Goal: Task Accomplishment & Management: Manage account settings

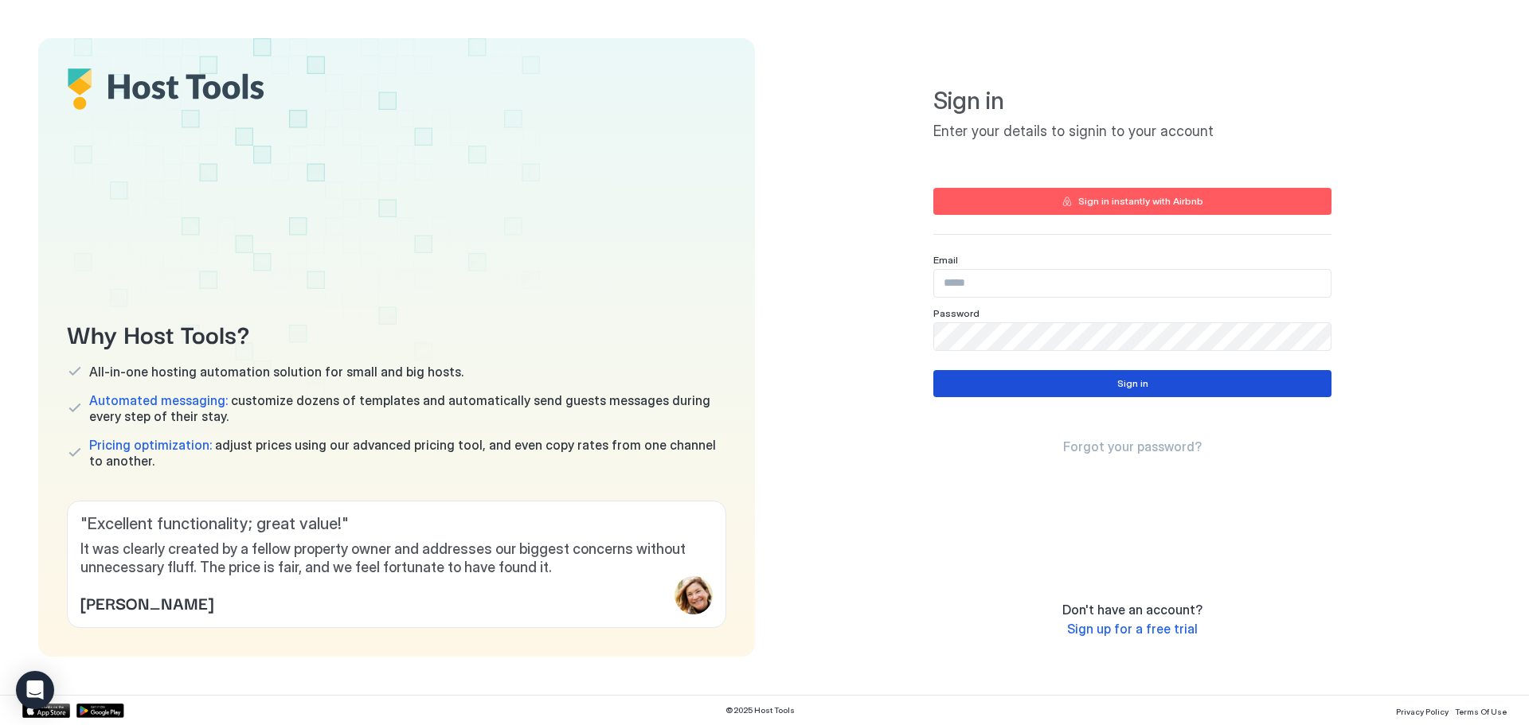
type input "**********"
click at [1120, 385] on div "Sign in" at bounding box center [1132, 384] width 31 height 14
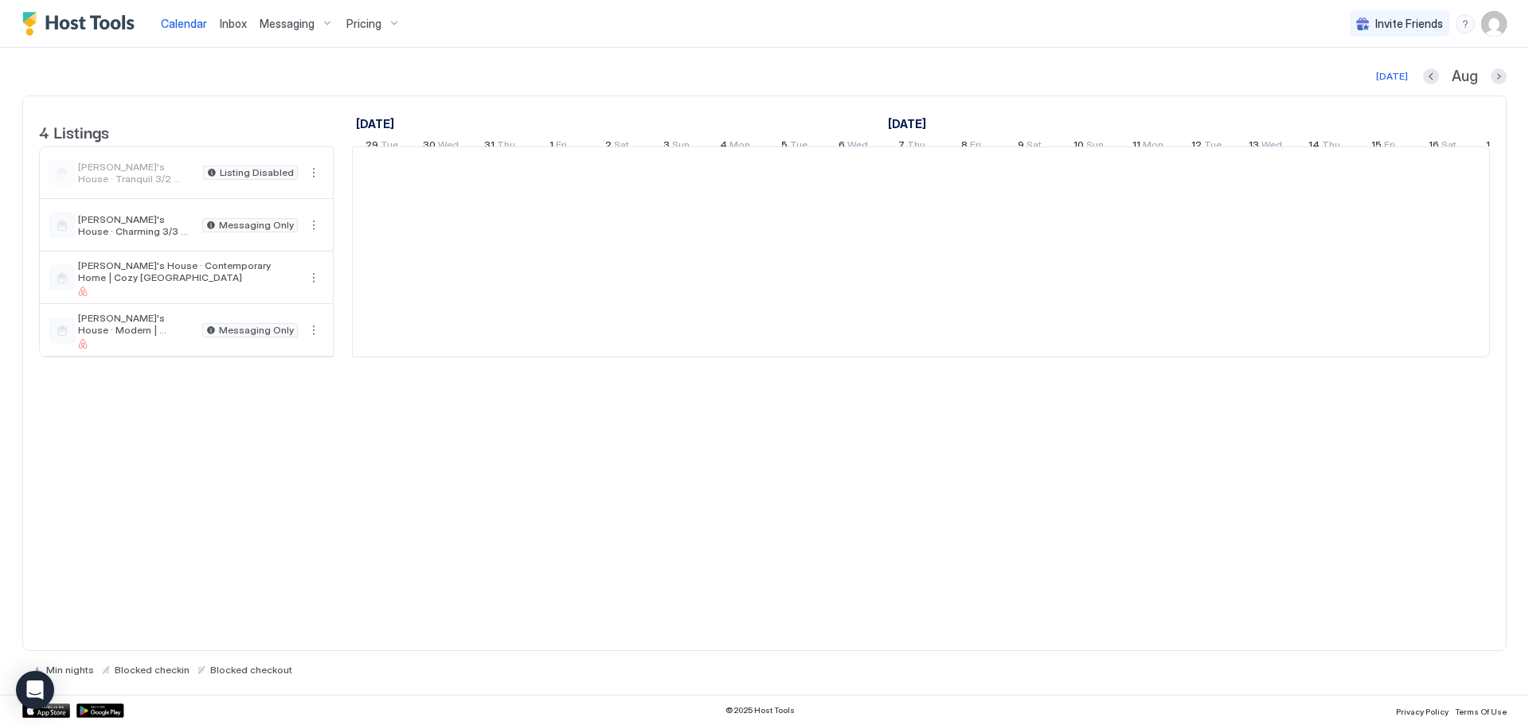
scroll to position [0, 885]
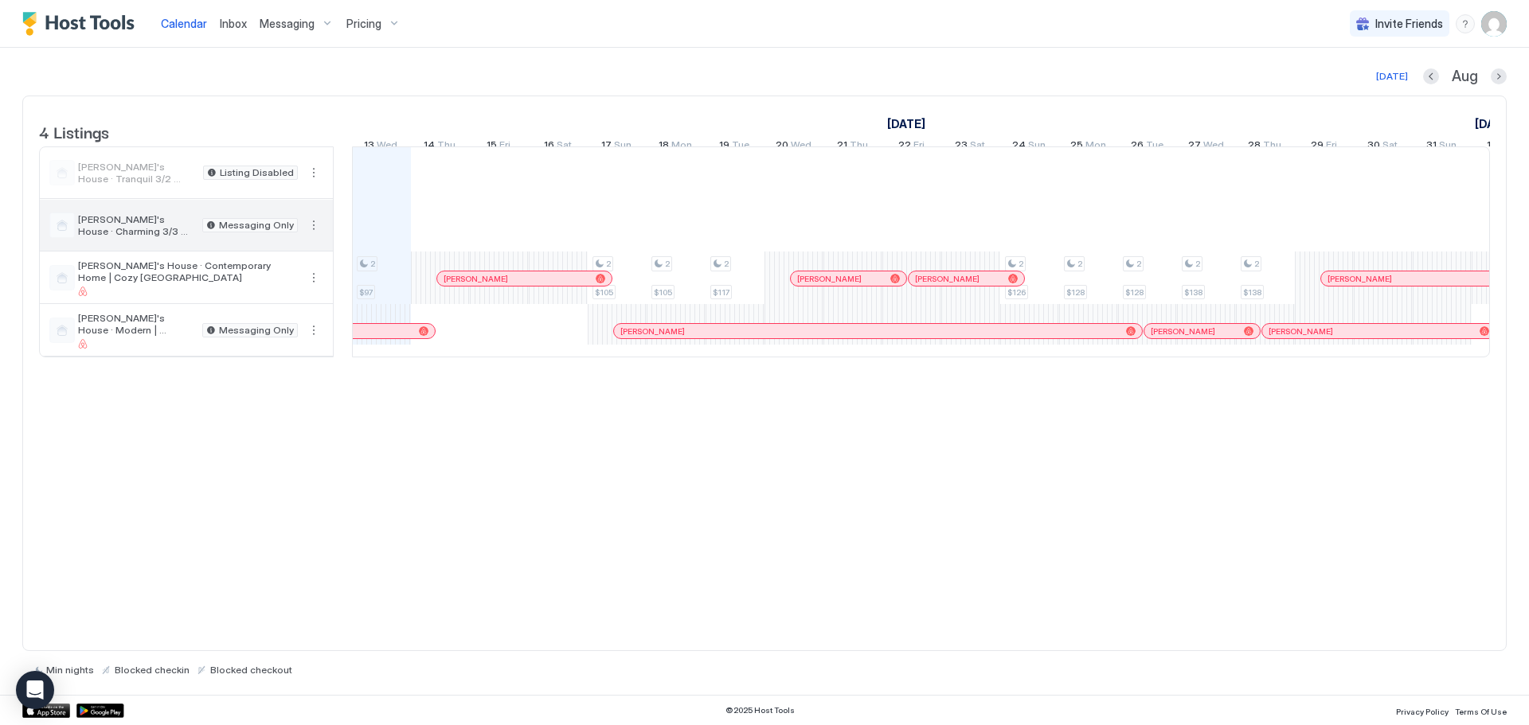
click at [312, 235] on button "More options" at bounding box center [313, 225] width 19 height 19
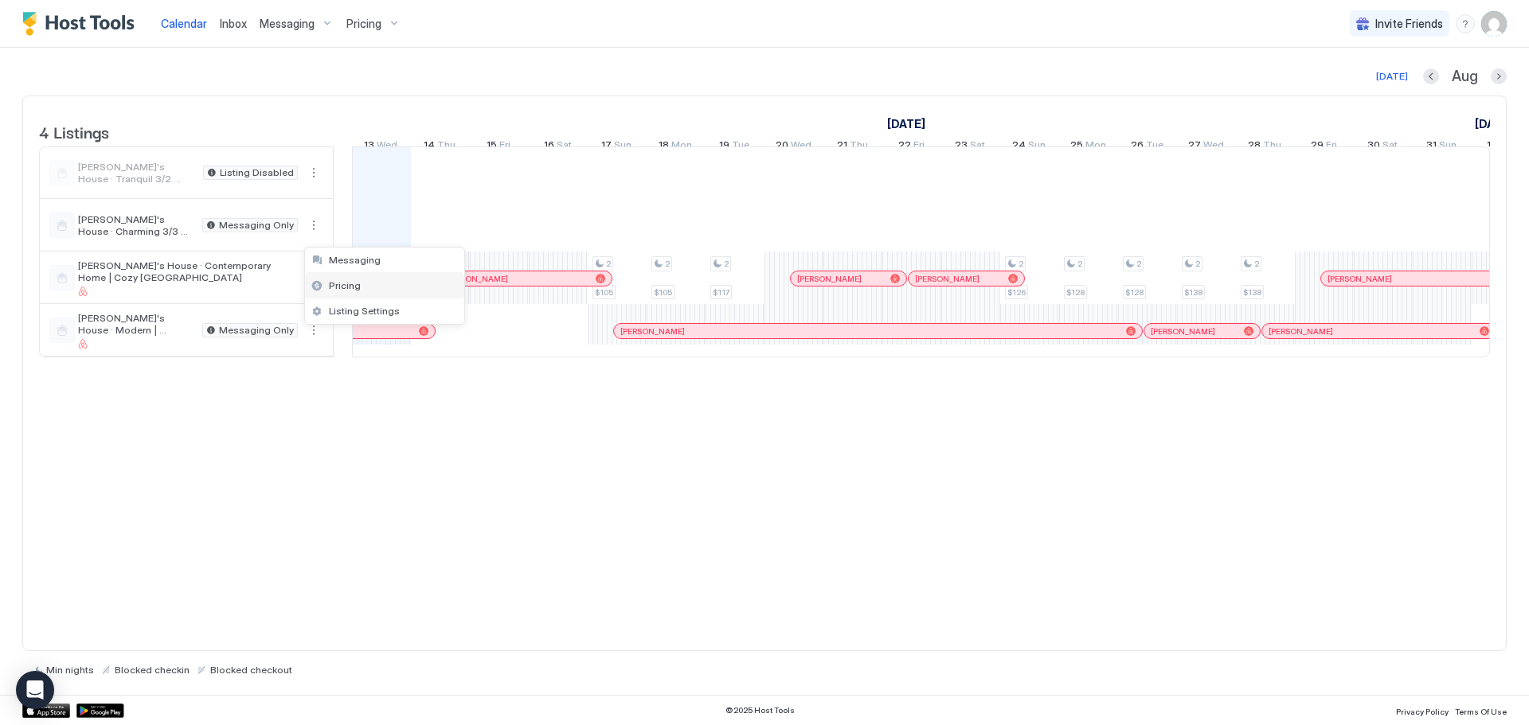
click at [338, 290] on span "Pricing" at bounding box center [345, 285] width 32 height 12
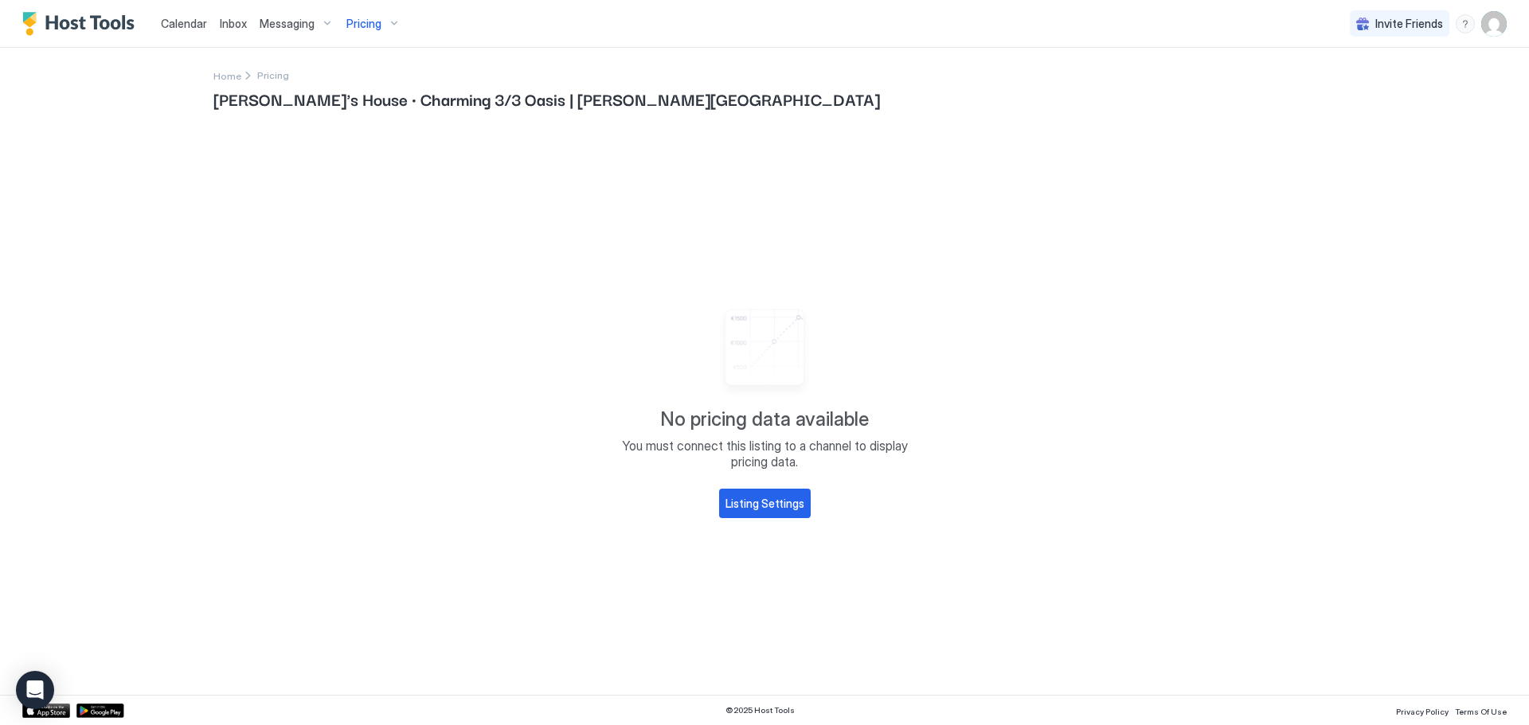
click at [372, 27] on span "Pricing" at bounding box center [363, 24] width 35 height 14
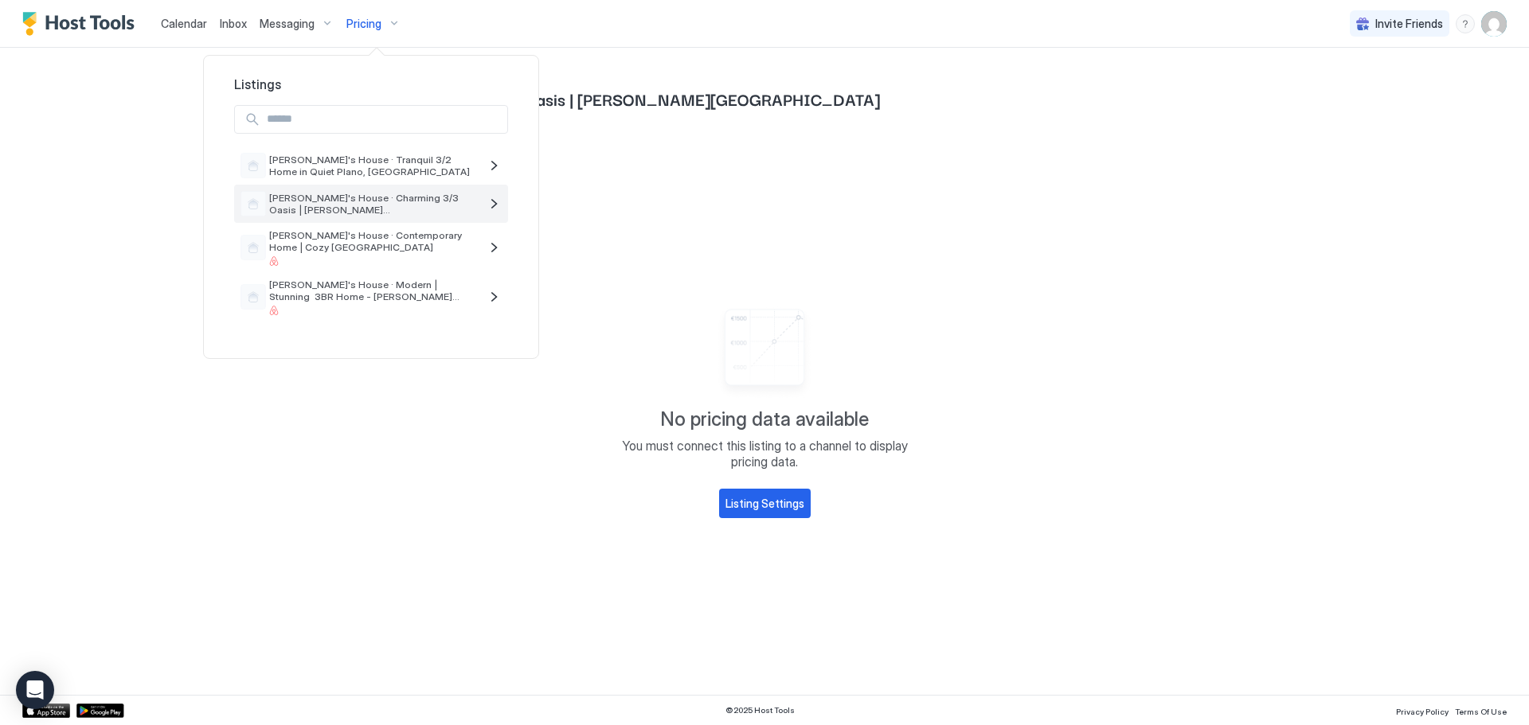
click at [346, 208] on span "[PERSON_NAME]'s House · Charming 3/3 Oasis | [PERSON_NAME][GEOGRAPHIC_DATA]" at bounding box center [374, 204] width 210 height 24
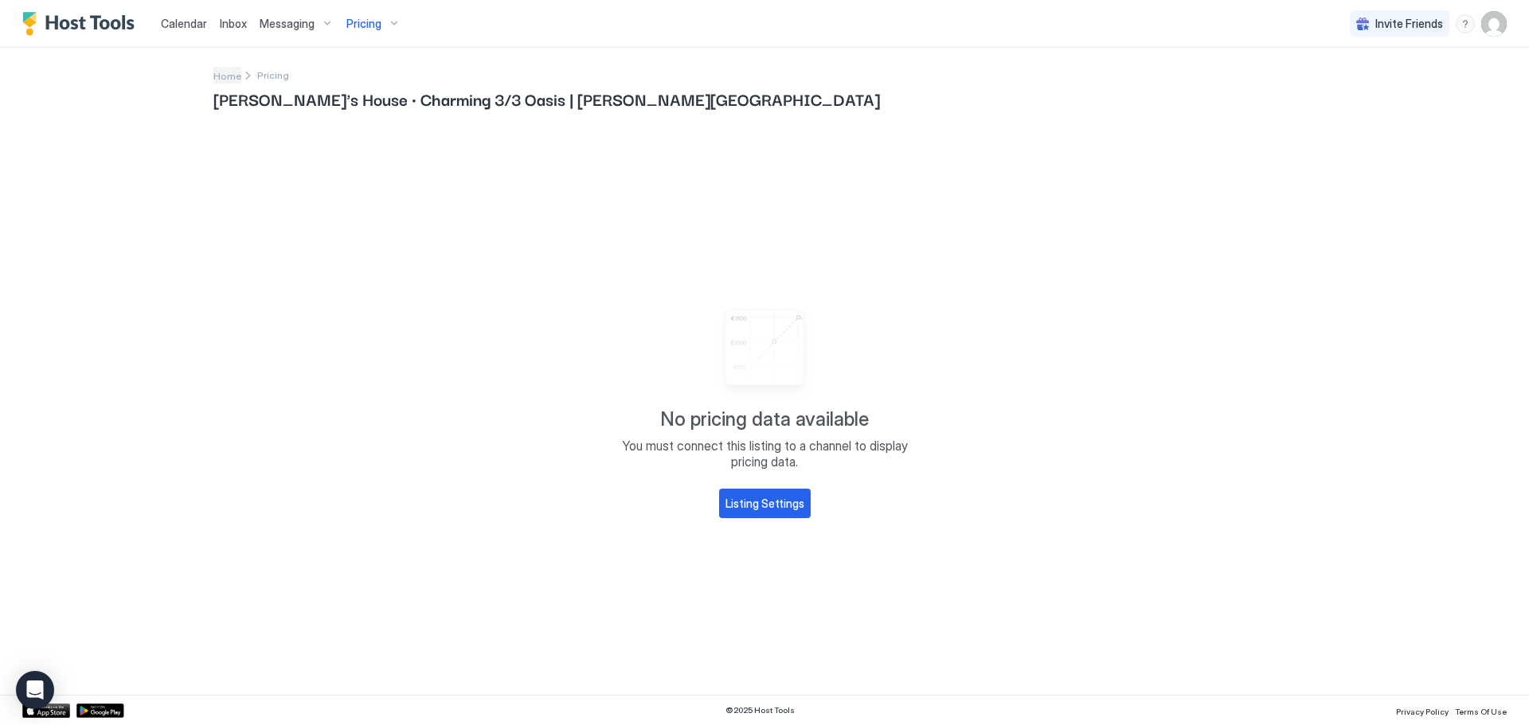
click at [237, 80] on span "Home" at bounding box center [227, 76] width 28 height 12
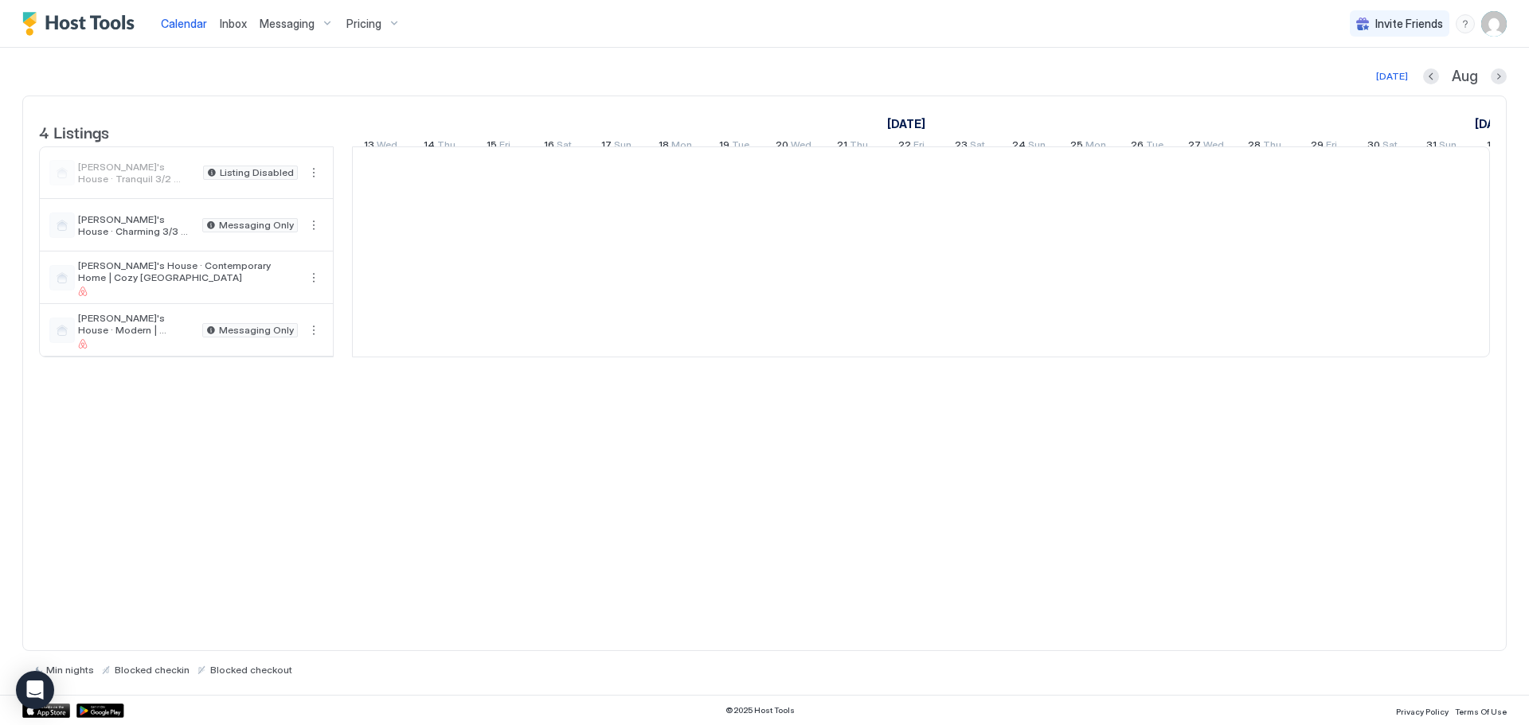
scroll to position [0, 885]
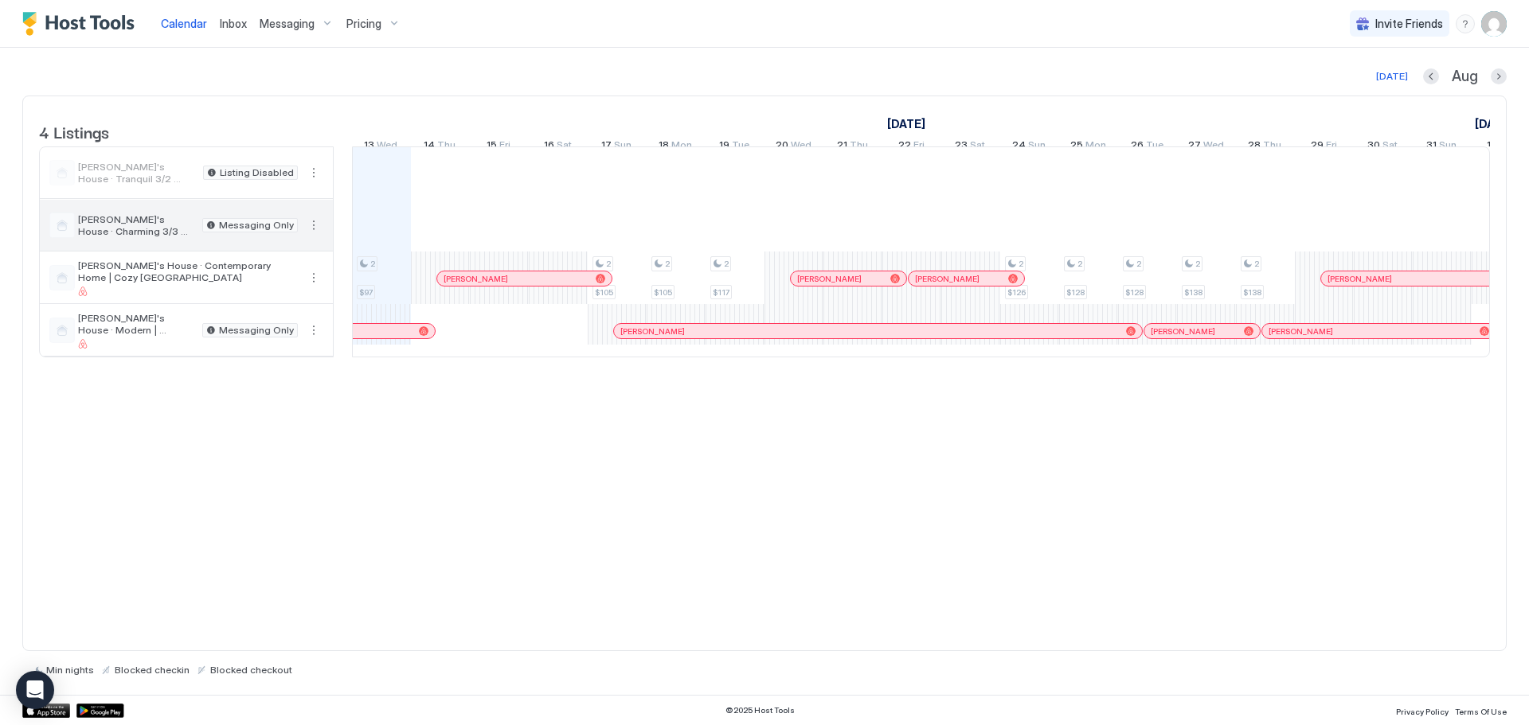
click at [107, 237] on span "[PERSON_NAME]'s House · Charming 3/3 Oasis | [PERSON_NAME][GEOGRAPHIC_DATA]" at bounding box center [137, 225] width 118 height 24
click at [312, 182] on button "More options" at bounding box center [313, 172] width 19 height 19
click at [369, 258] on span "Listing Settings" at bounding box center [364, 258] width 71 height 12
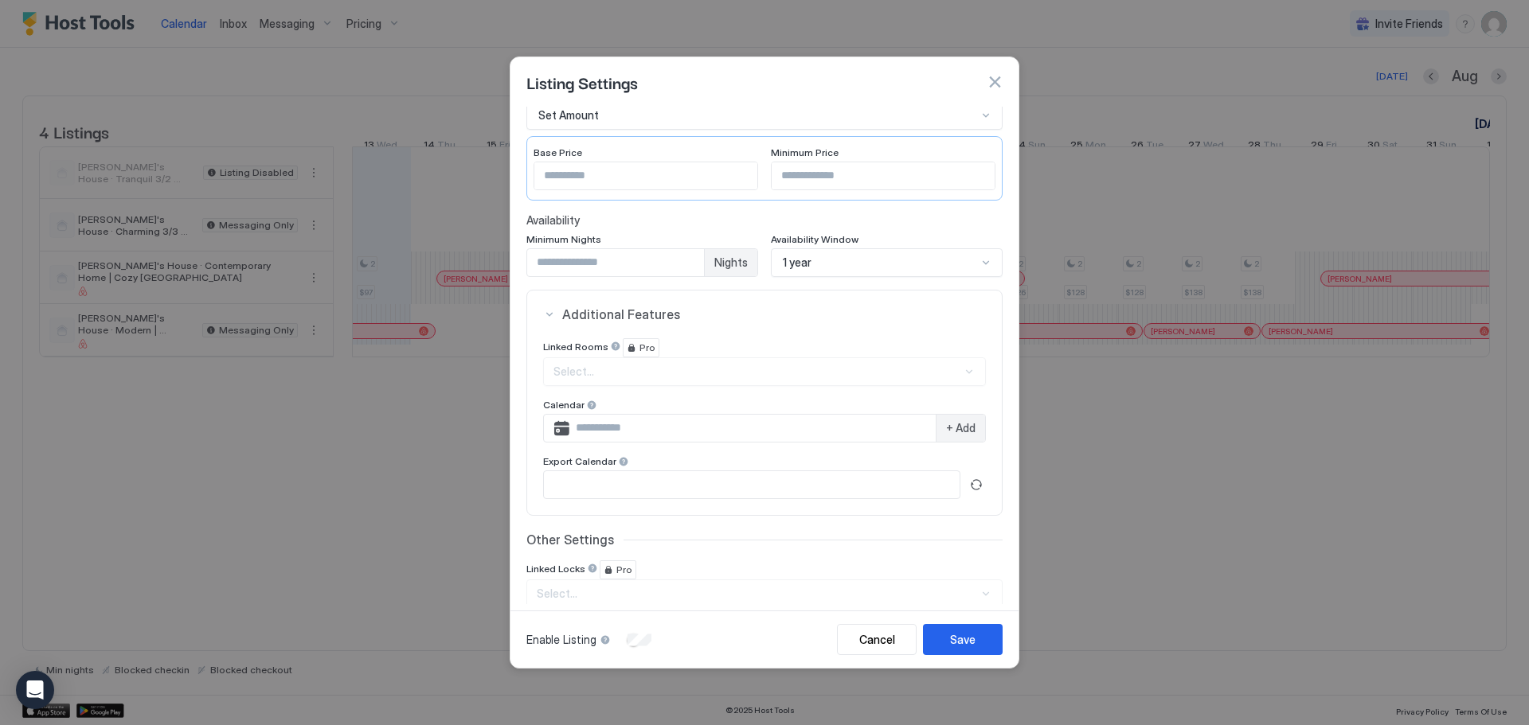
scroll to position [0, 0]
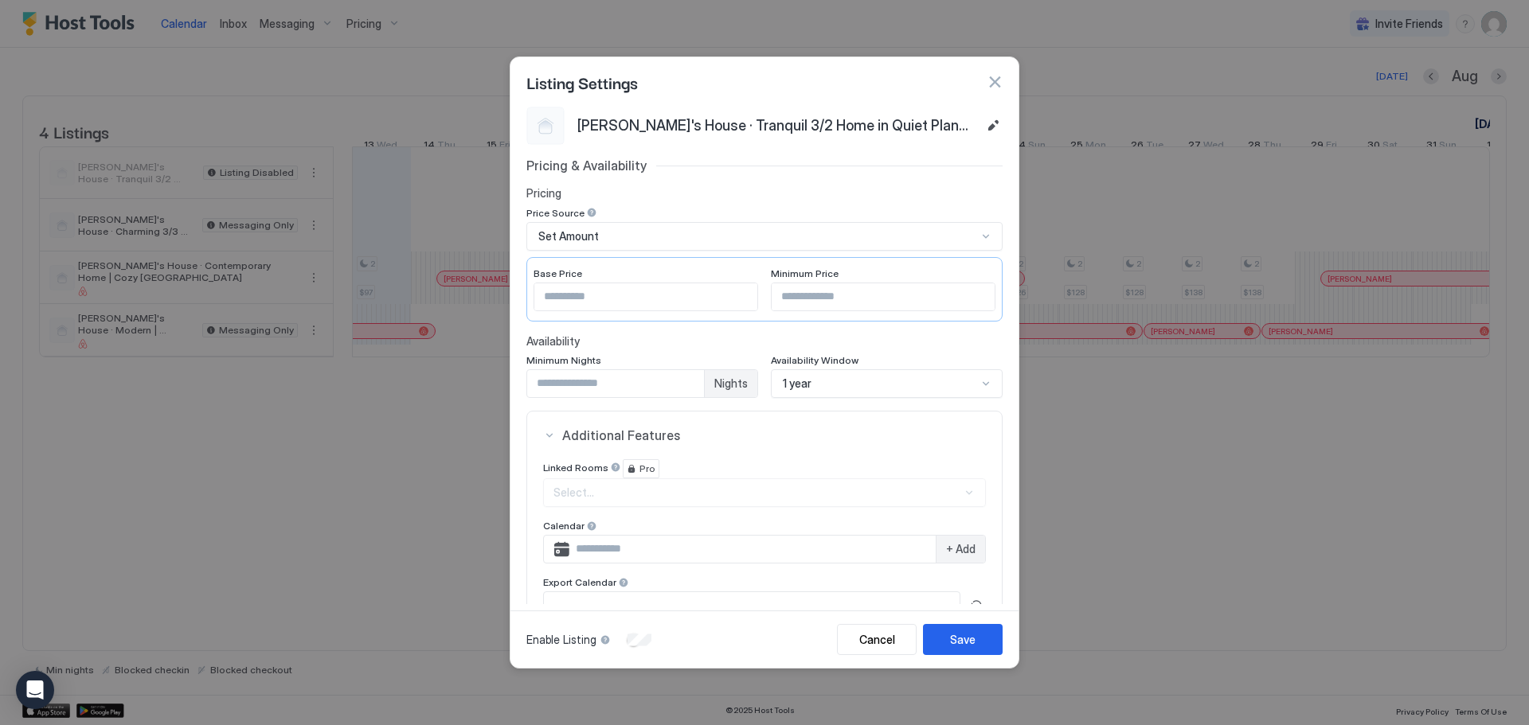
click at [995, 88] on button "button" at bounding box center [995, 82] width 16 height 16
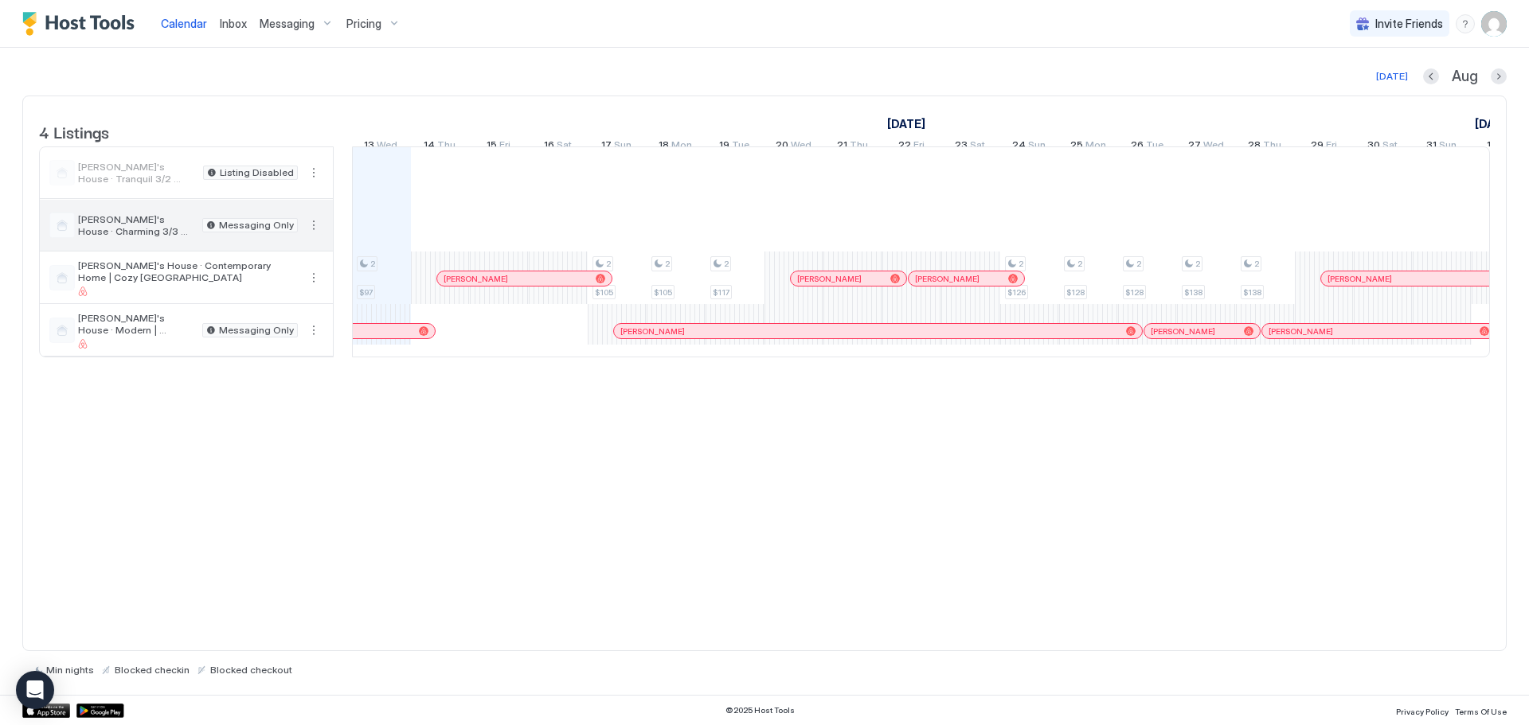
click at [309, 235] on button "More options" at bounding box center [313, 225] width 19 height 19
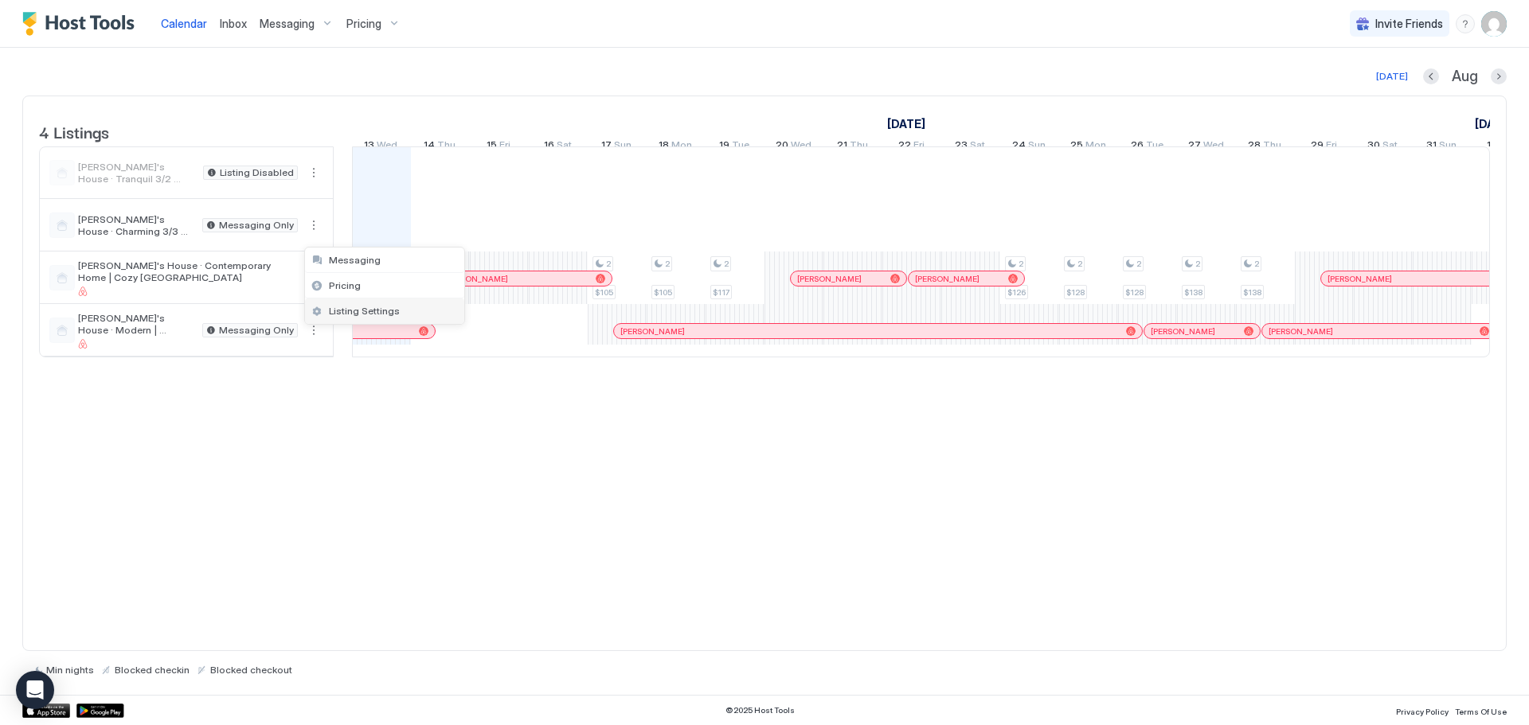
click at [337, 313] on span "Listing Settings" at bounding box center [364, 311] width 71 height 12
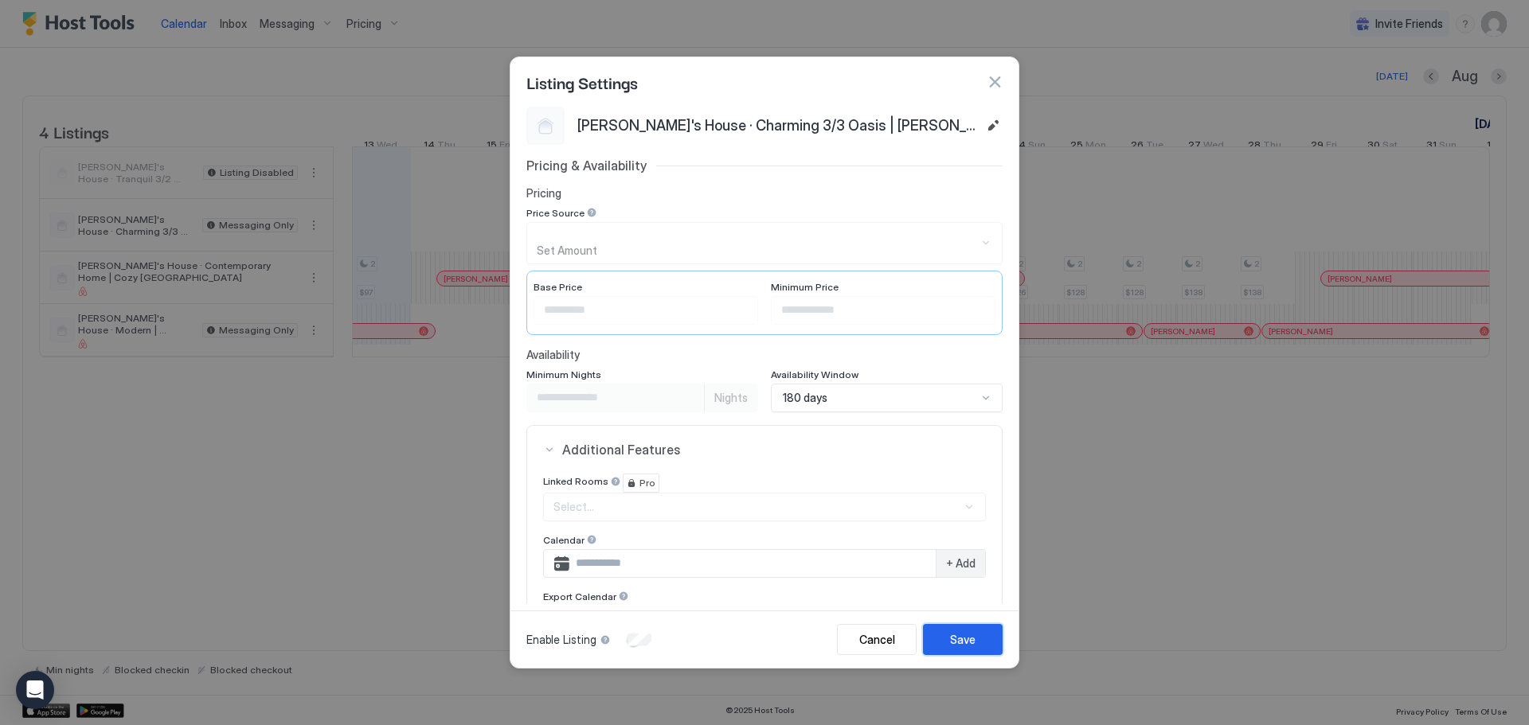
click at [968, 645] on div "Save" at bounding box center [962, 639] width 25 height 17
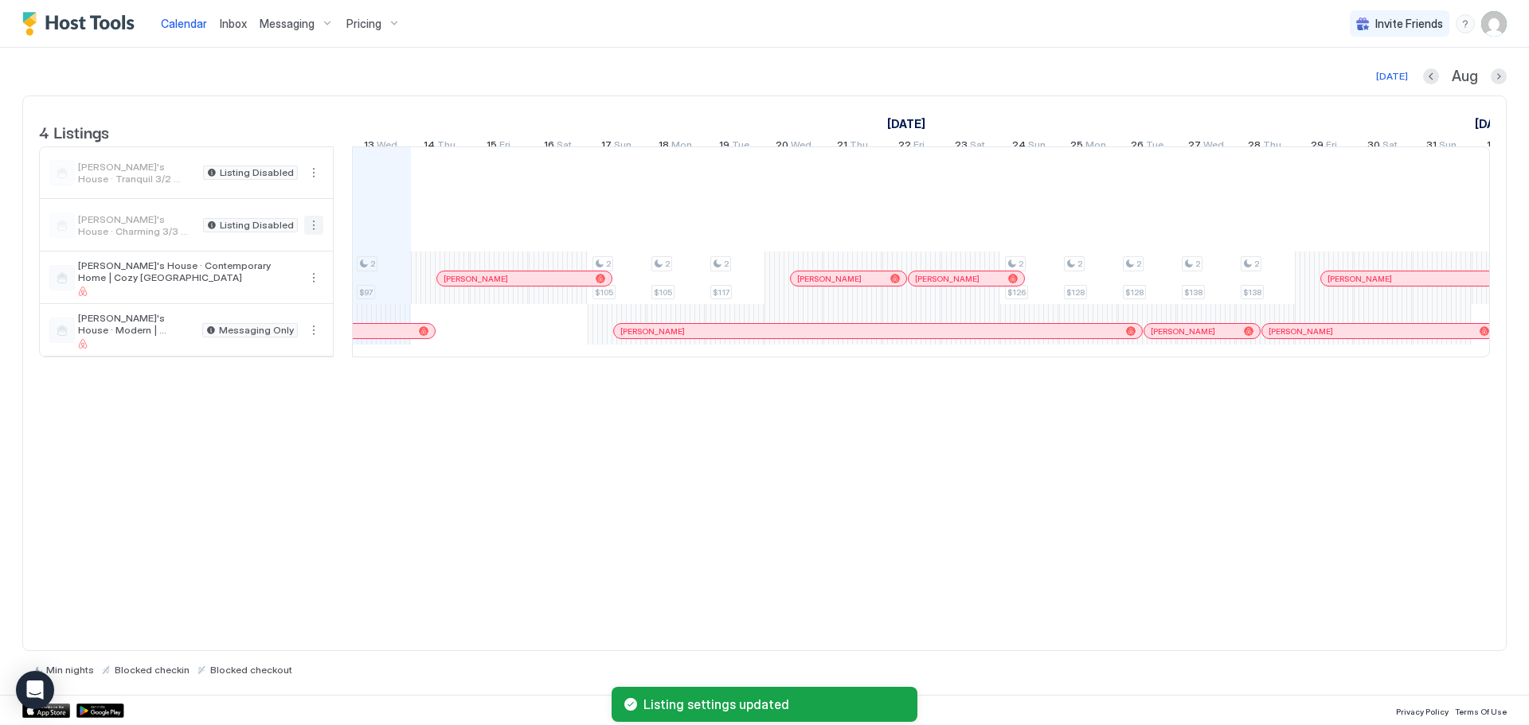
click at [318, 235] on button "More options" at bounding box center [313, 225] width 19 height 19
click at [346, 311] on span "Listing Settings" at bounding box center [364, 311] width 71 height 12
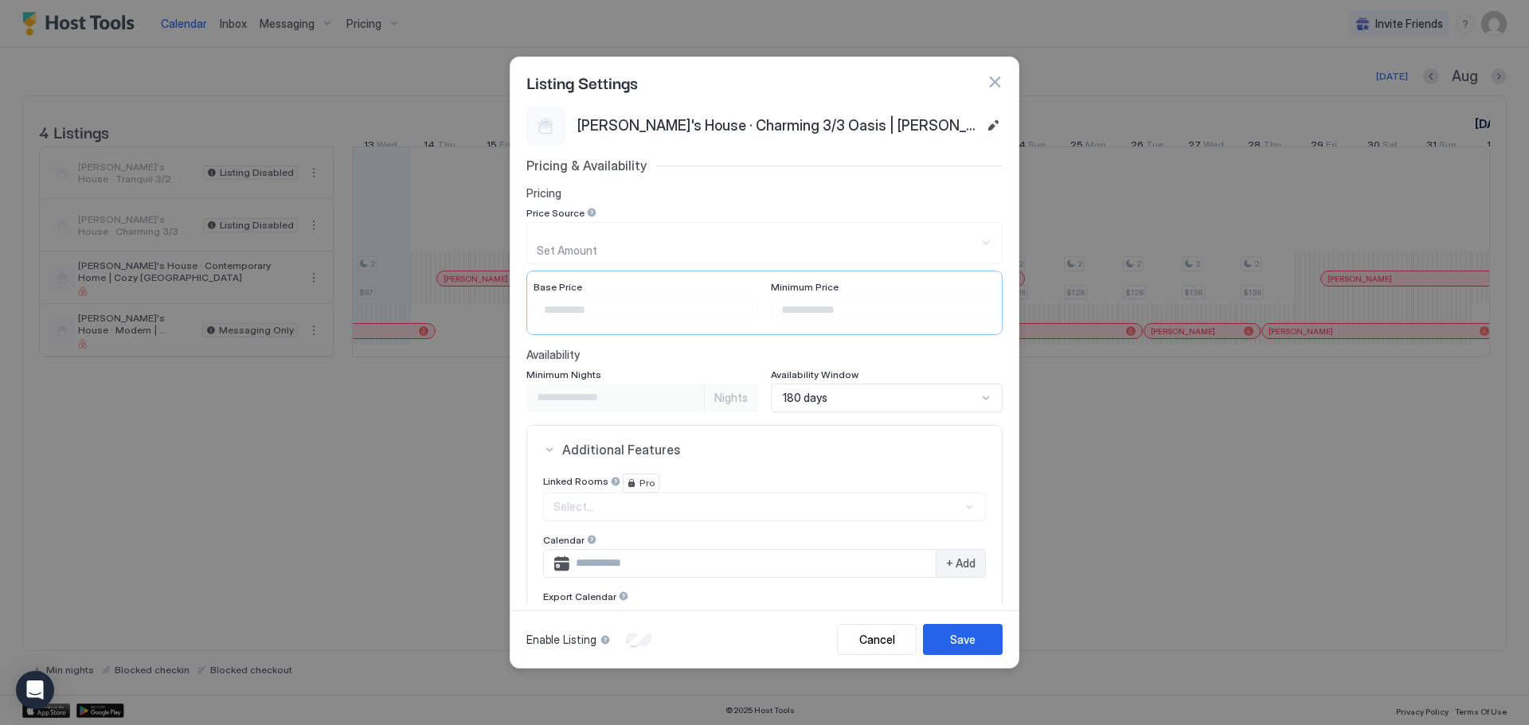
click at [952, 115] on div "[PERSON_NAME]'s House · Charming 3/3 Oasis | [PERSON_NAME][GEOGRAPHIC_DATA]" at bounding box center [789, 126] width 425 height 25
click at [983, 120] on button "Edit" at bounding box center [992, 125] width 19 height 19
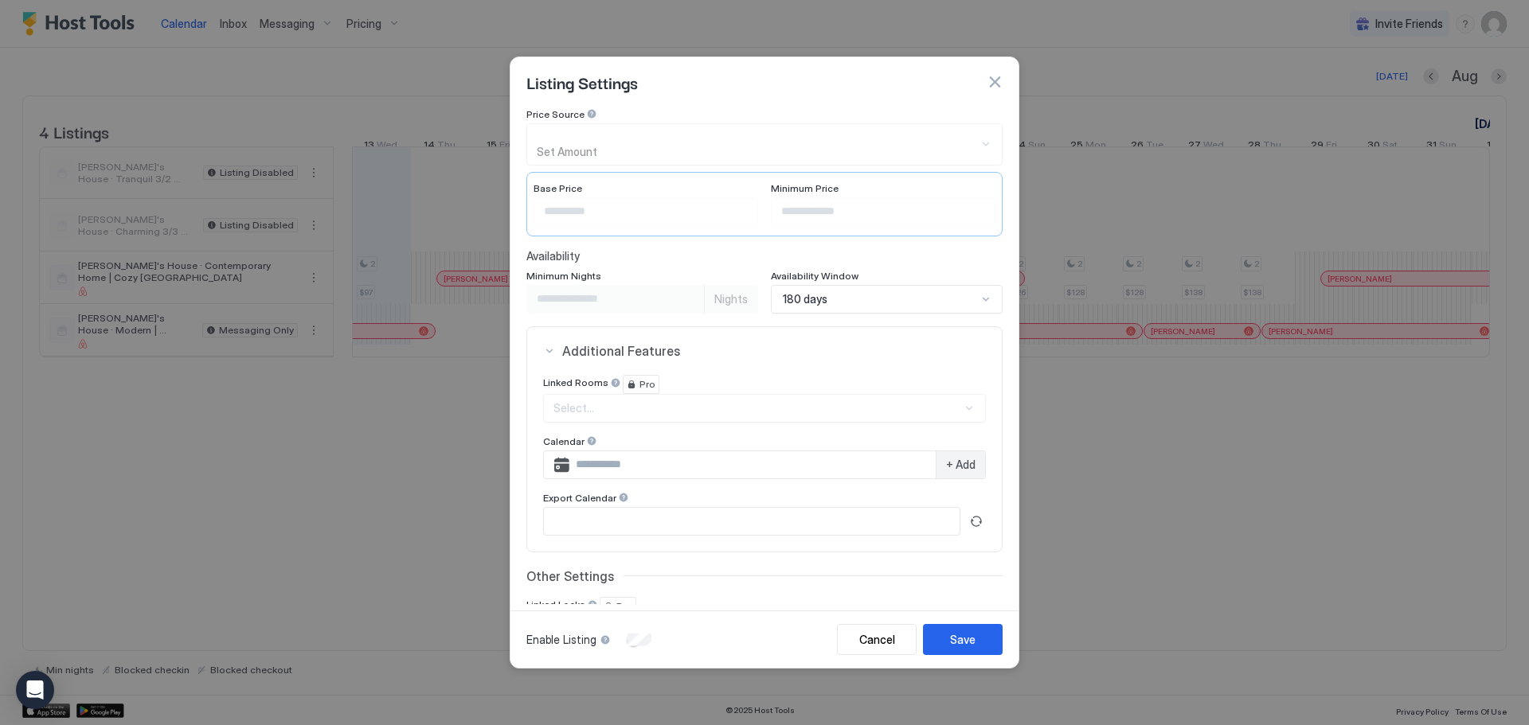
scroll to position [201, 0]
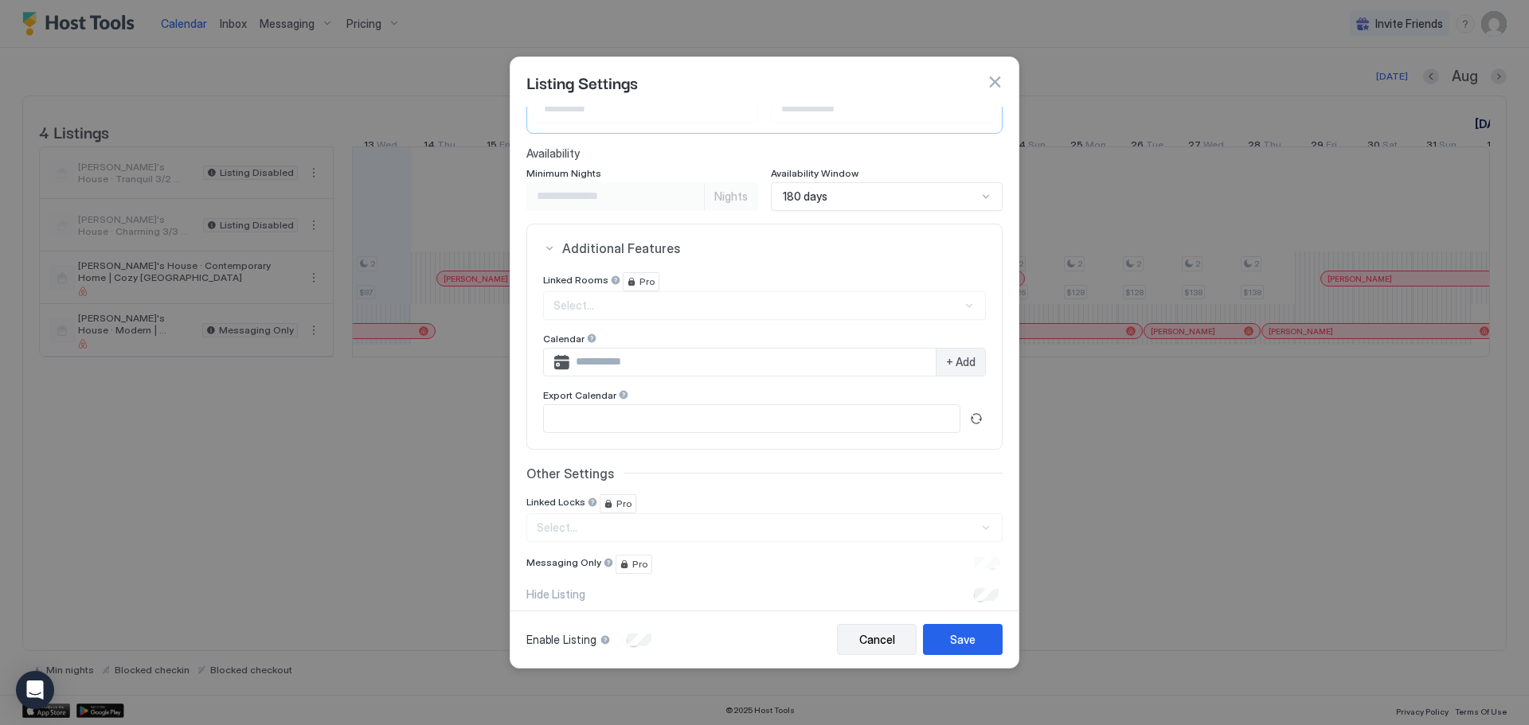
click at [928, 649] on button "Save" at bounding box center [963, 639] width 80 height 31
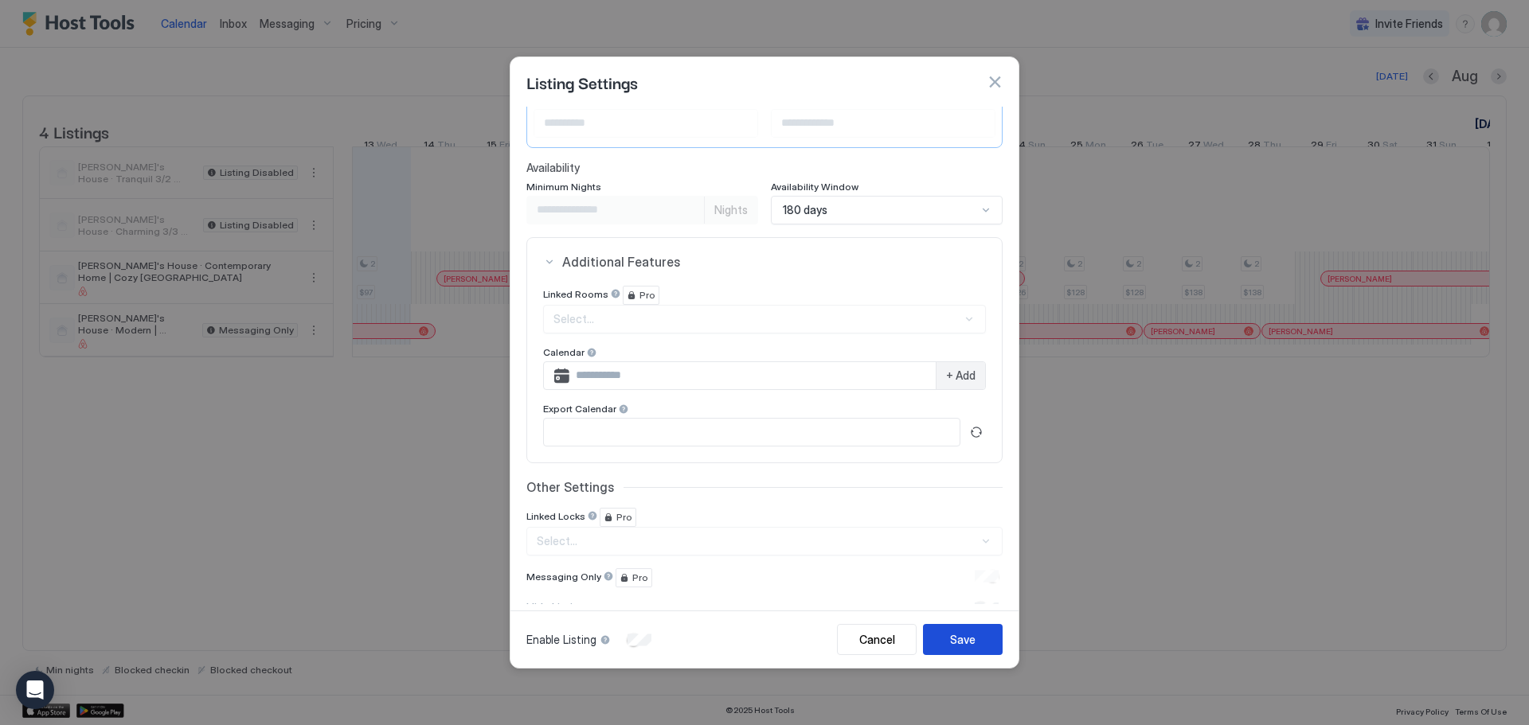
scroll to position [0, 0]
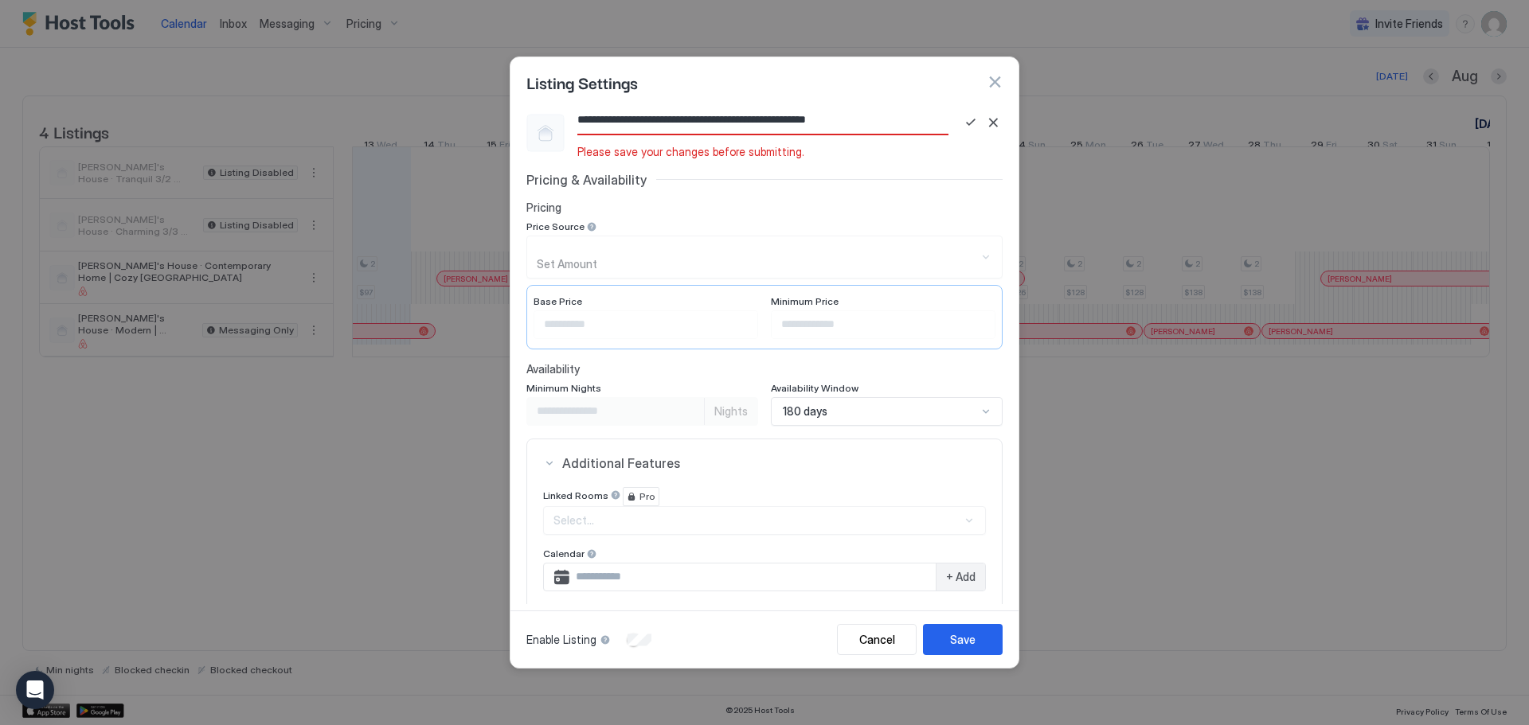
click at [995, 86] on button "button" at bounding box center [995, 82] width 16 height 16
